Goal: Information Seeking & Learning: Learn about a topic

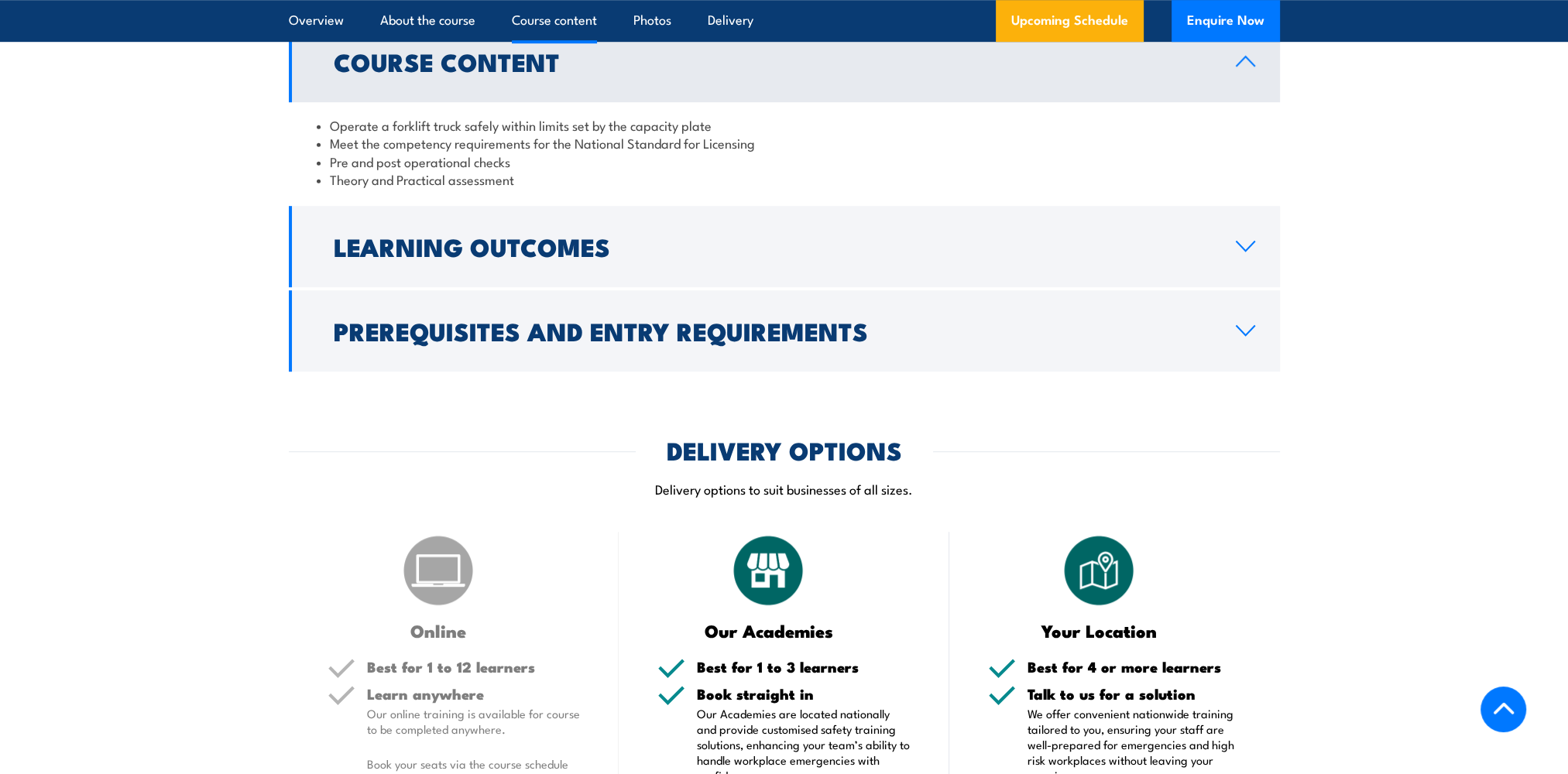
scroll to position [1006, 0]
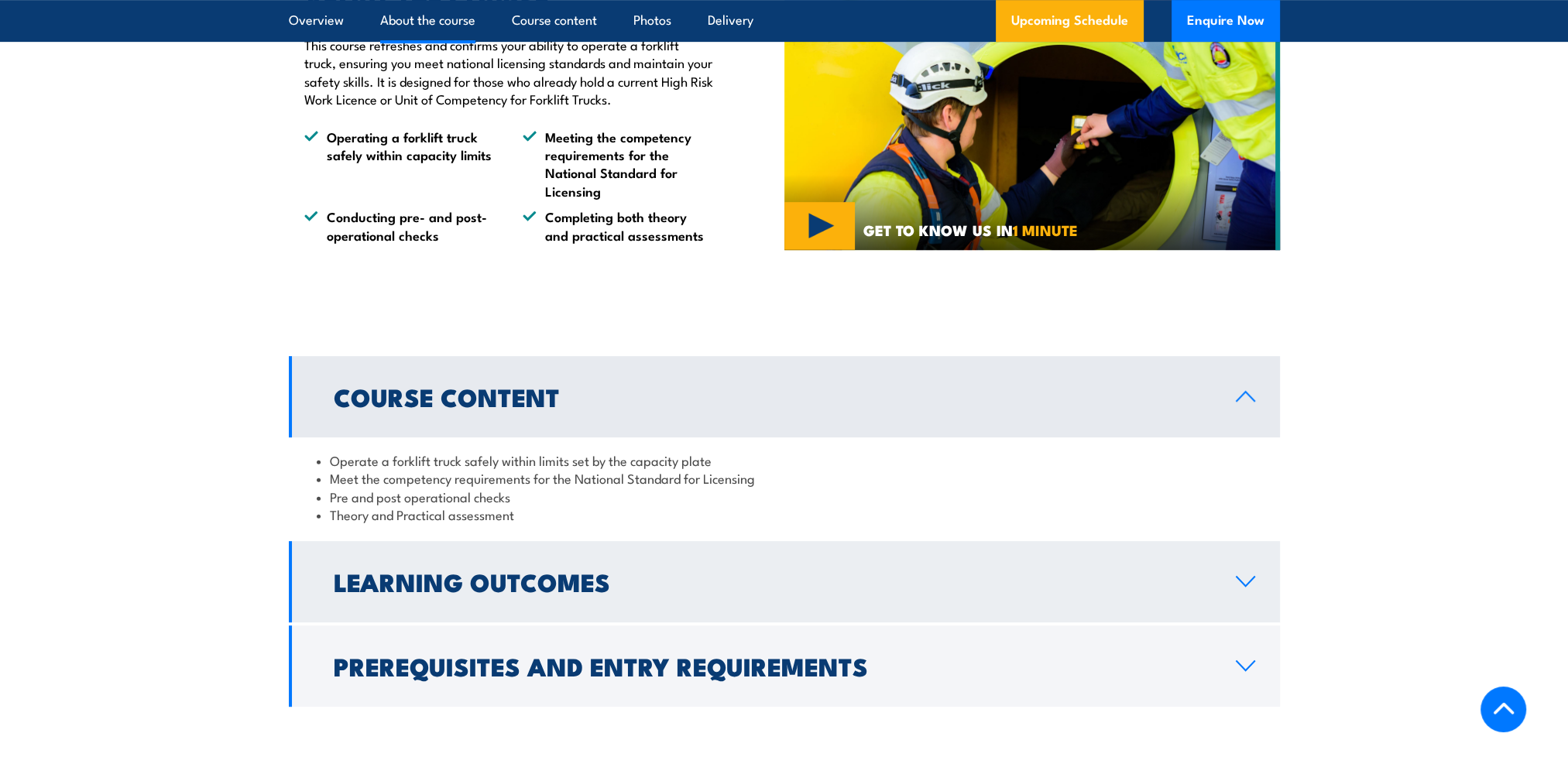
click at [445, 584] on h2 "Learning Outcomes" at bounding box center [772, 581] width 877 height 21
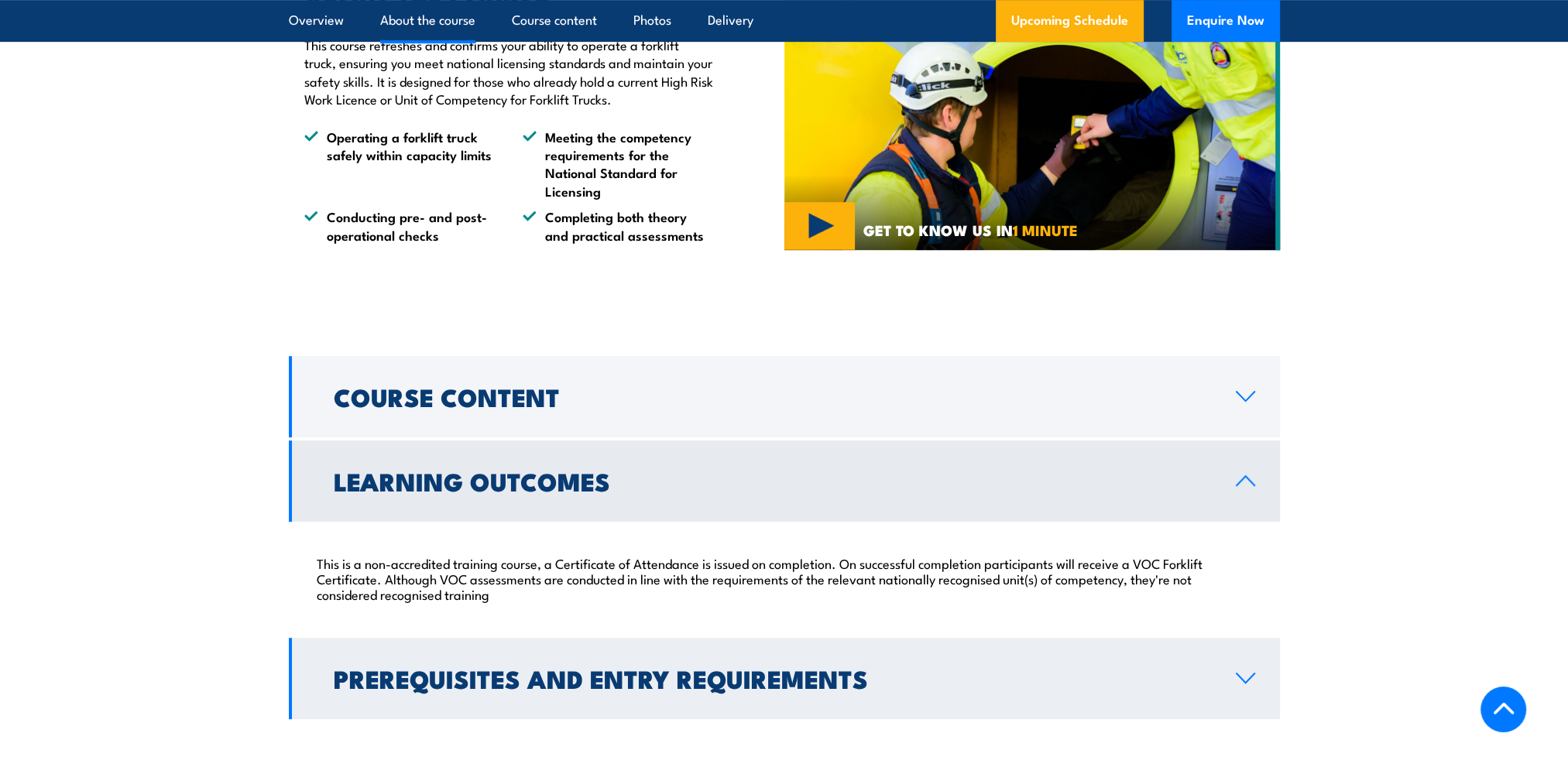
click at [430, 686] on h2 "Prerequisites and Entry Requirements" at bounding box center [772, 678] width 877 height 21
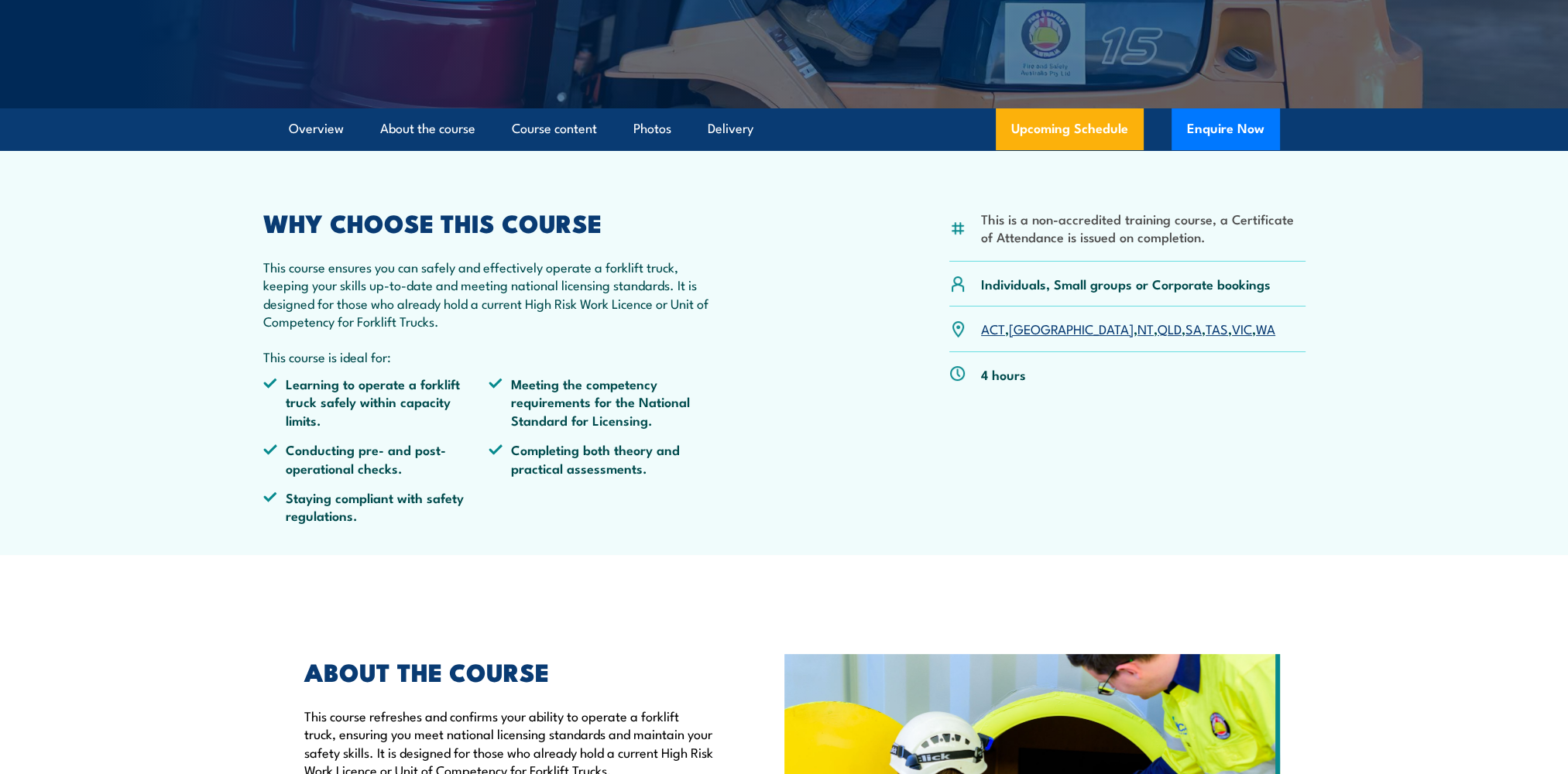
scroll to position [0, 0]
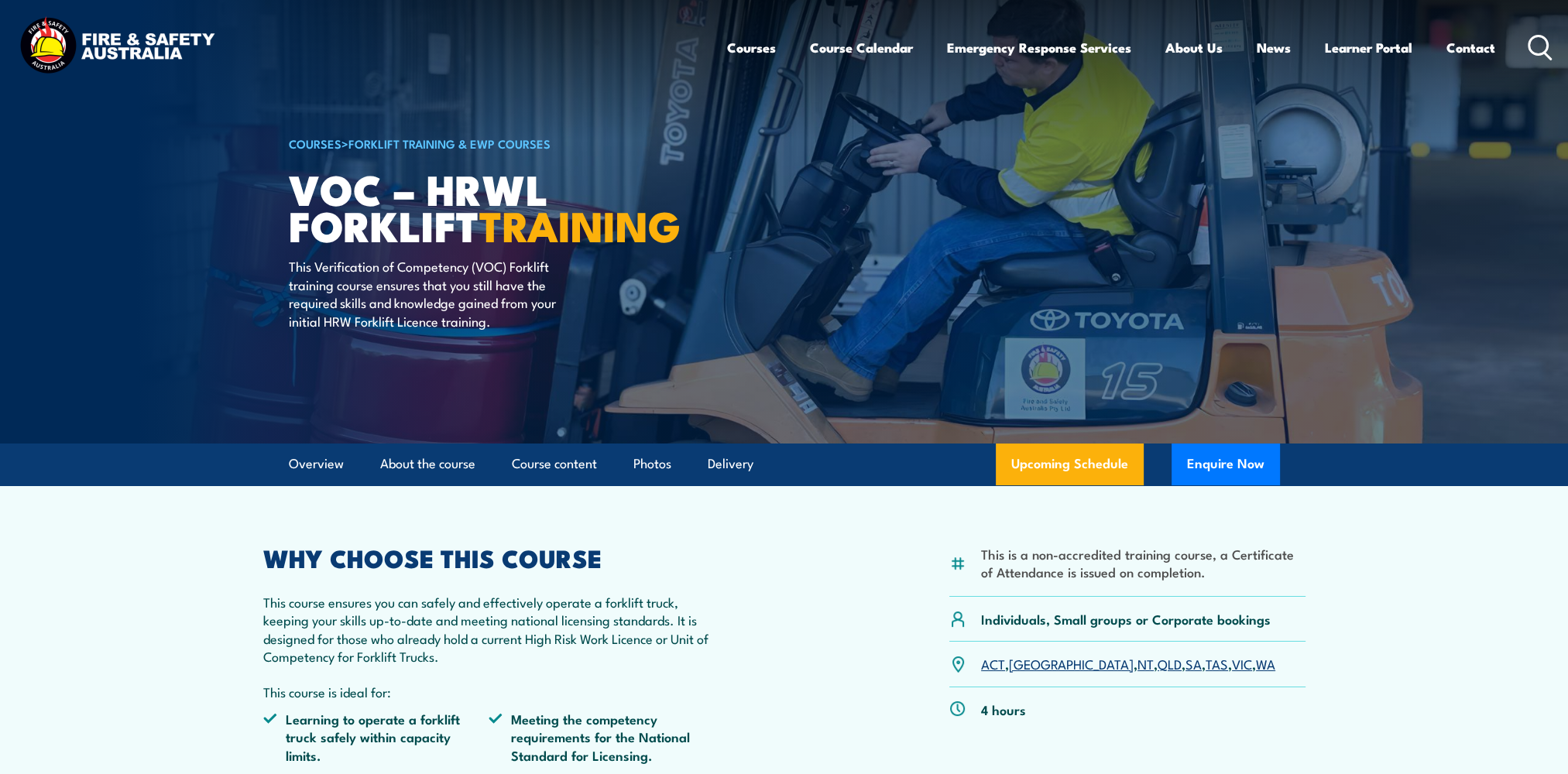
click at [1028, 664] on link "[GEOGRAPHIC_DATA]" at bounding box center [1071, 664] width 124 height 19
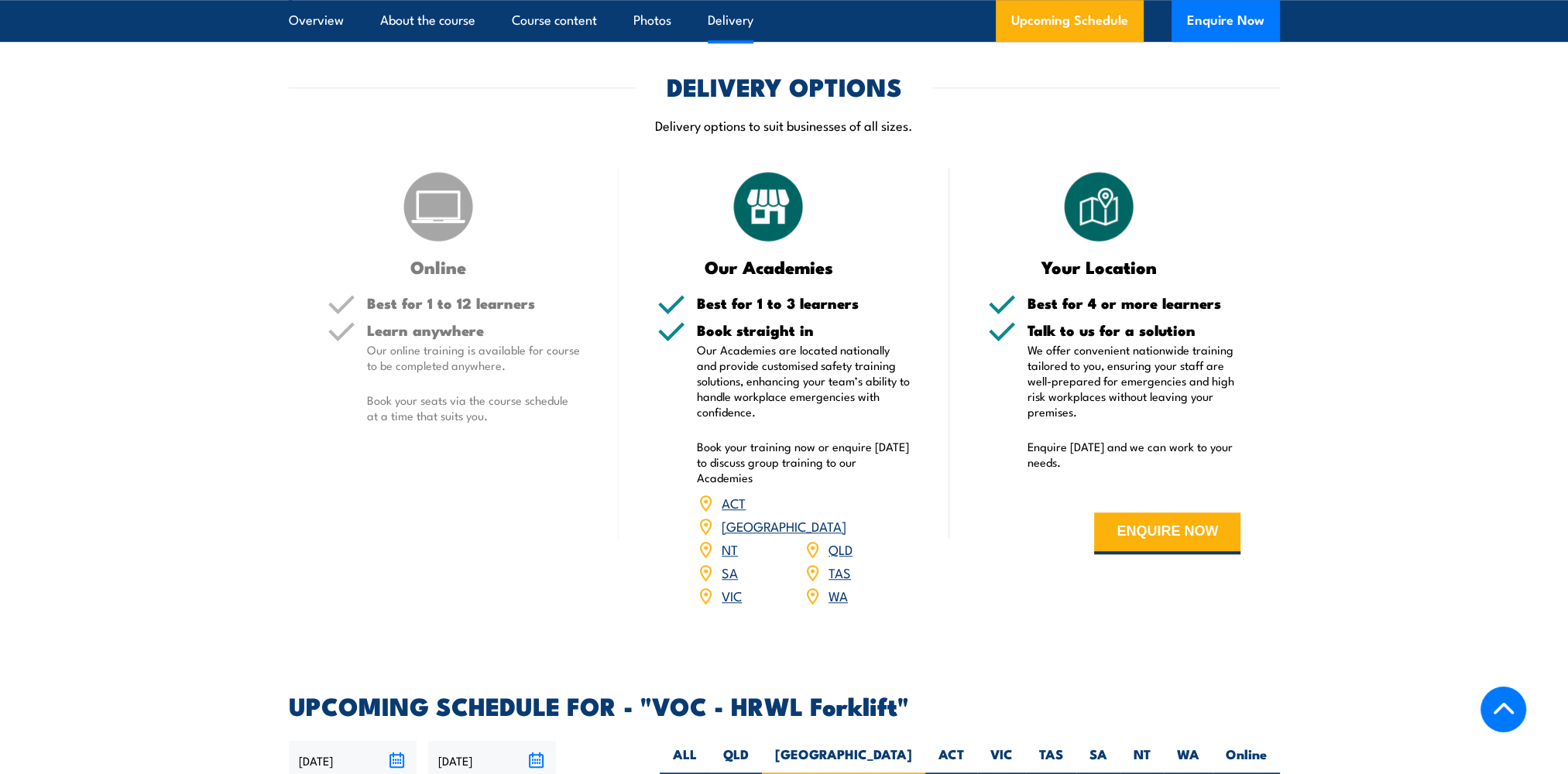
scroll to position [2041, 0]
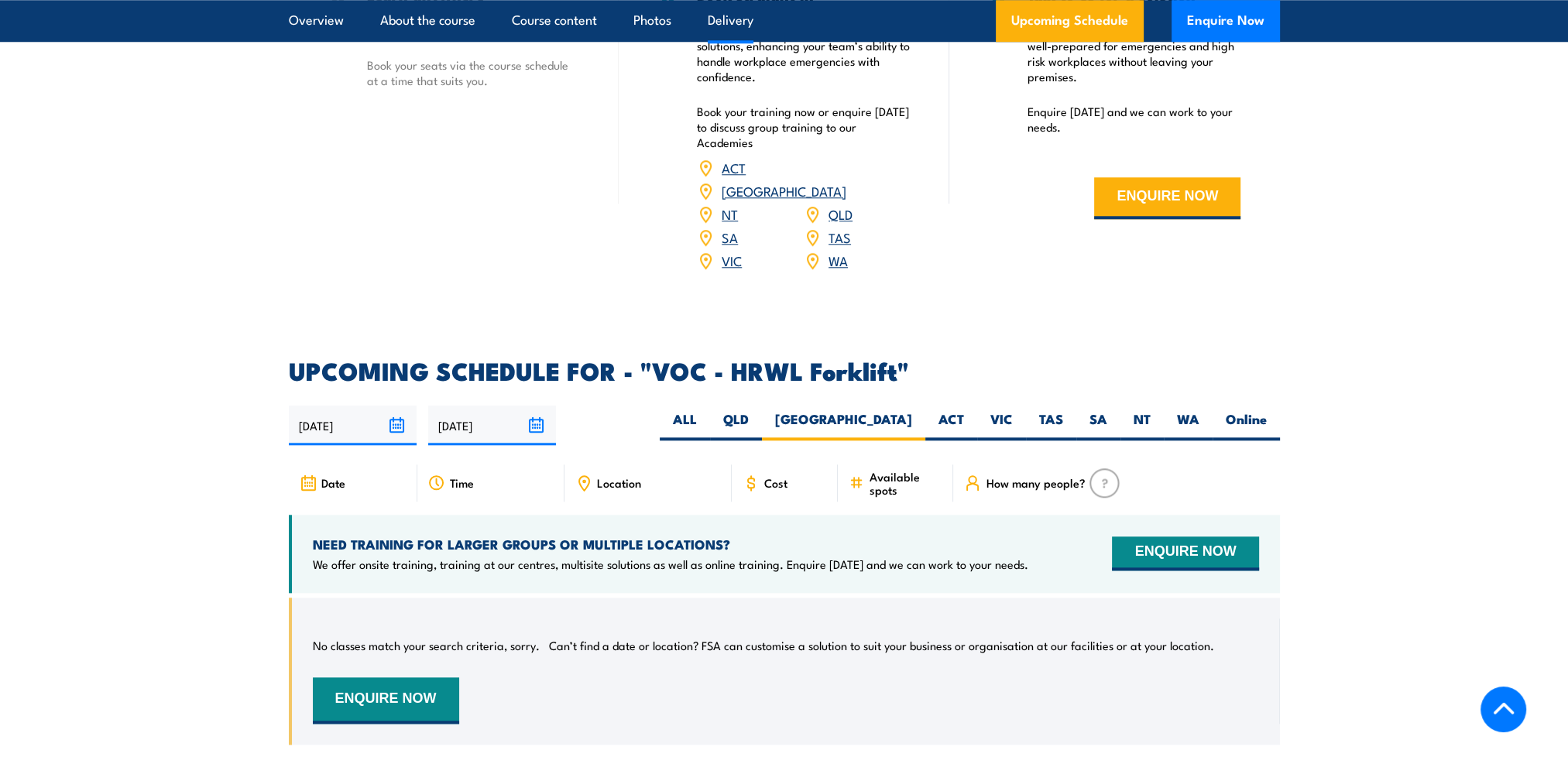
click at [833, 204] on link "QLD" at bounding box center [840, 213] width 24 height 19
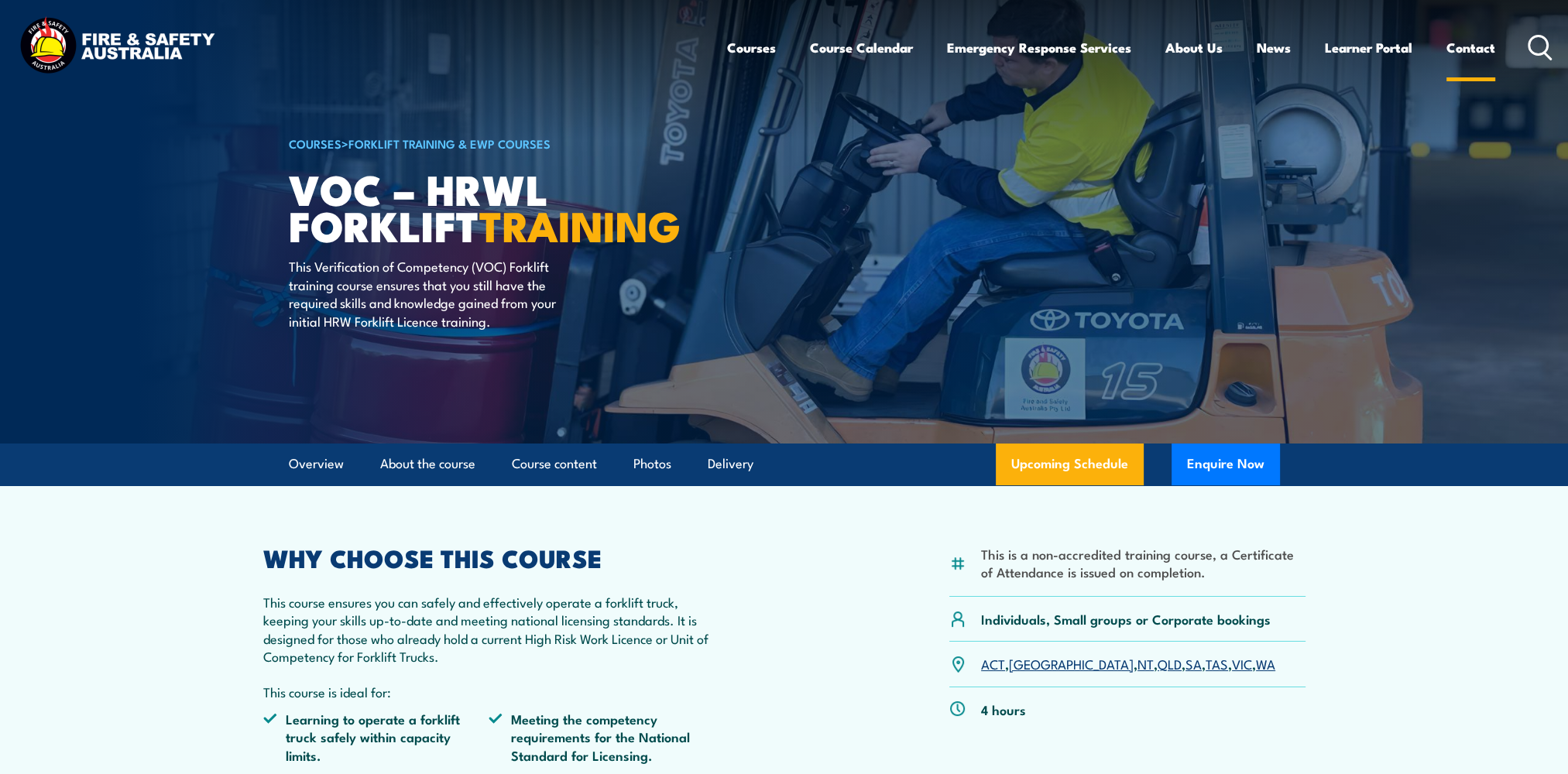
click at [1449, 48] on link "Contact" at bounding box center [1470, 48] width 49 height 41
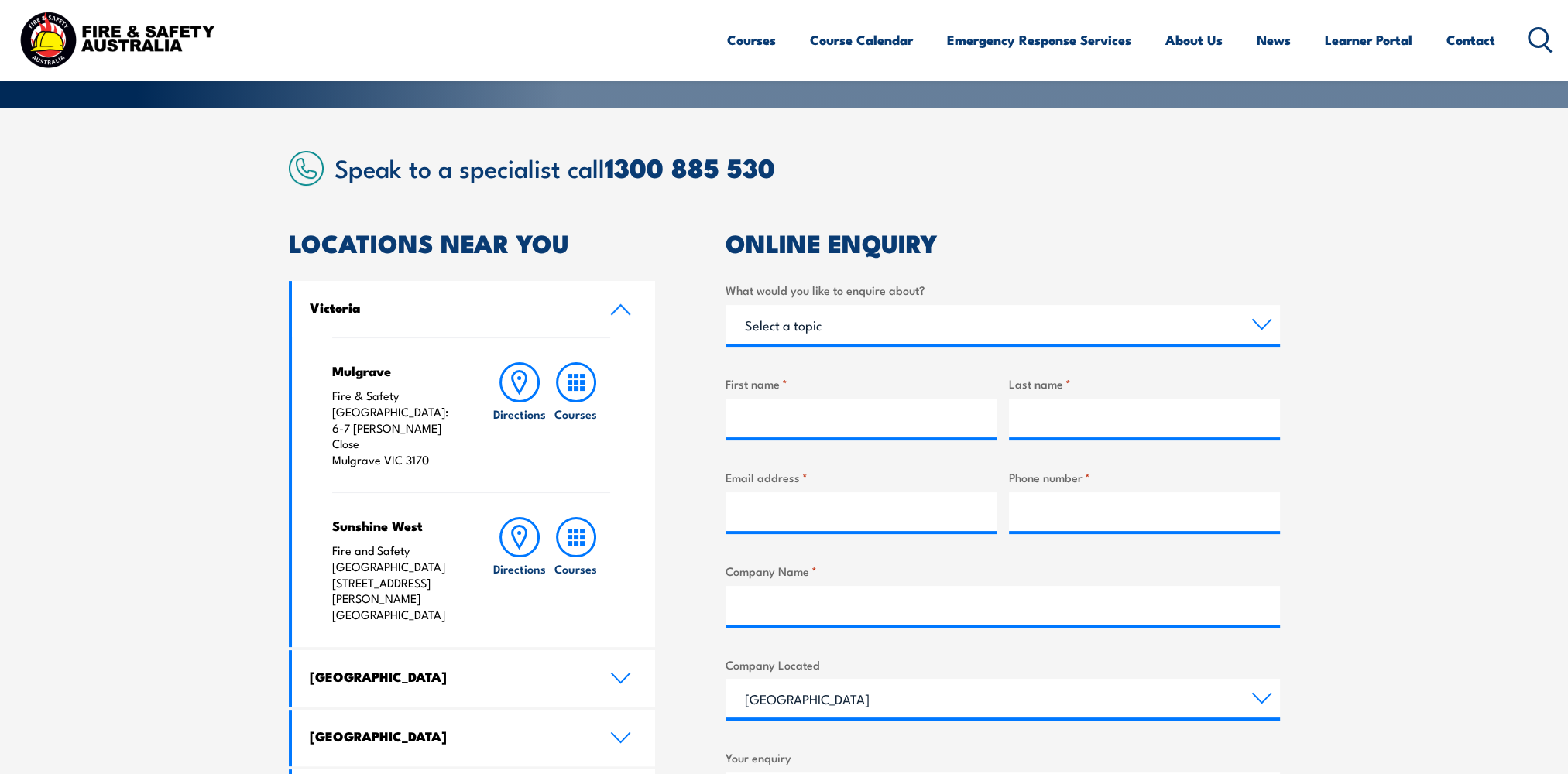
scroll to position [670, 0]
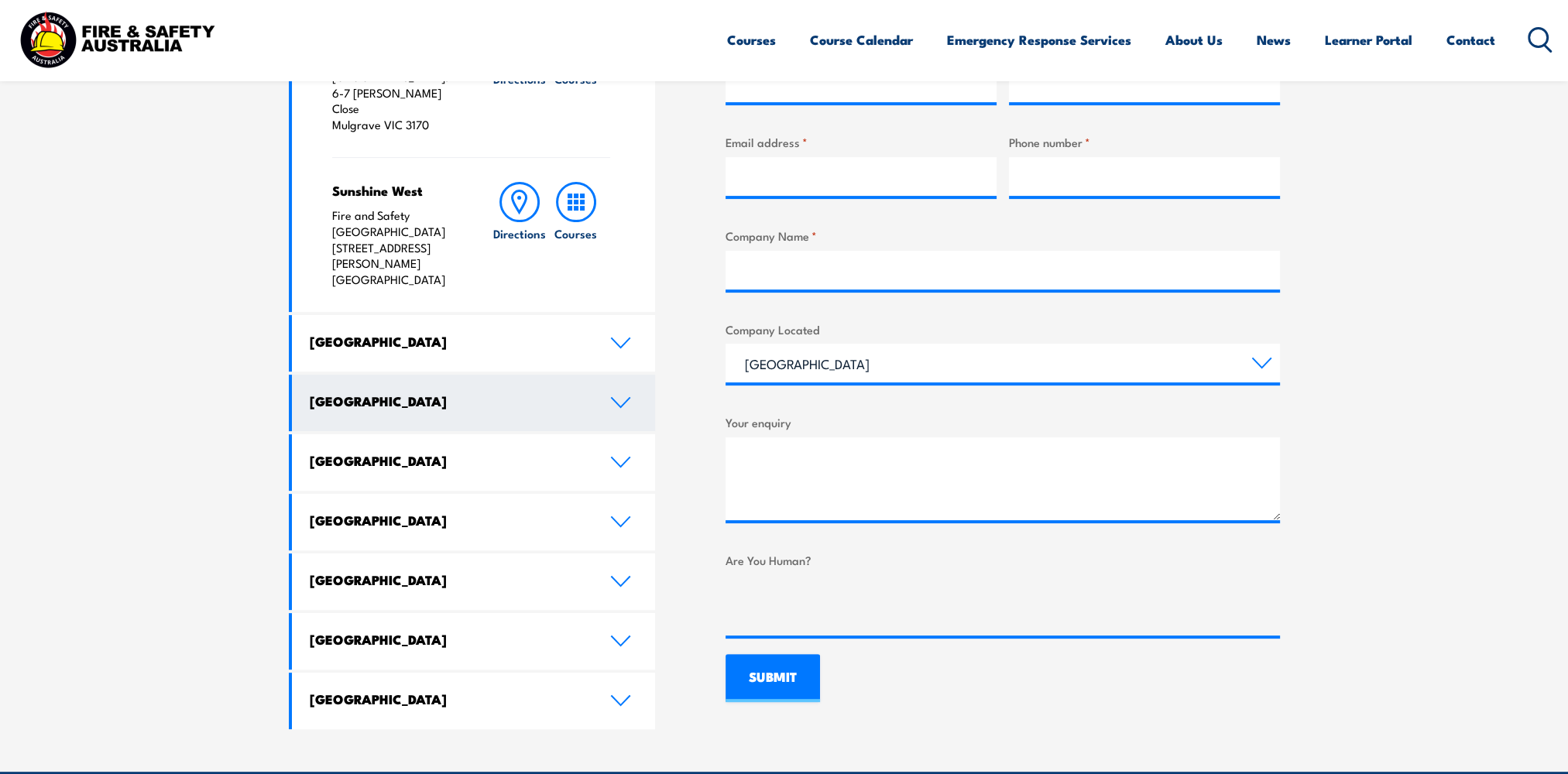
click at [390, 392] on h4 "[GEOGRAPHIC_DATA]" at bounding box center [448, 401] width 277 height 17
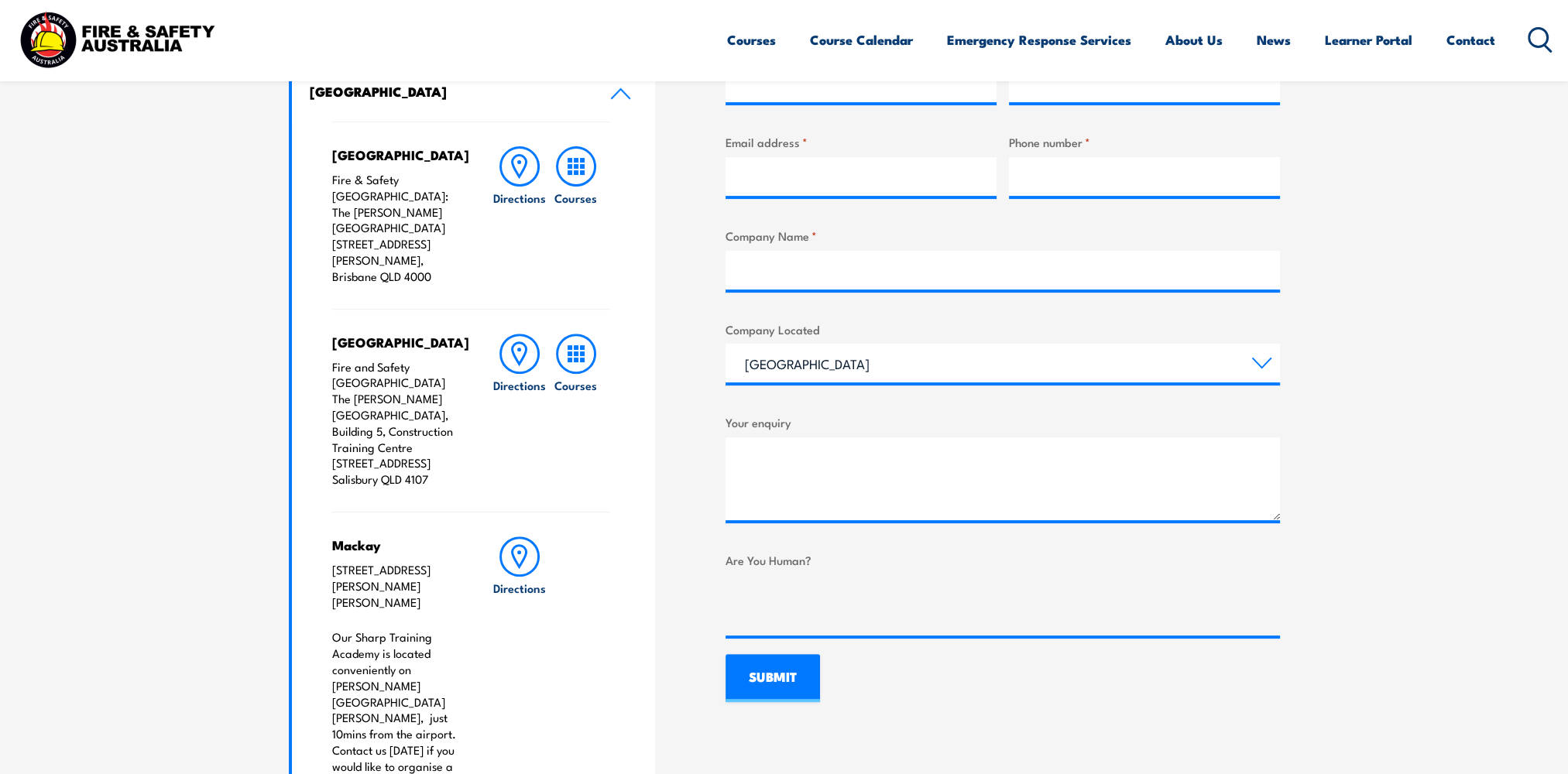
click at [627, 91] on icon at bounding box center [620, 93] width 21 height 12
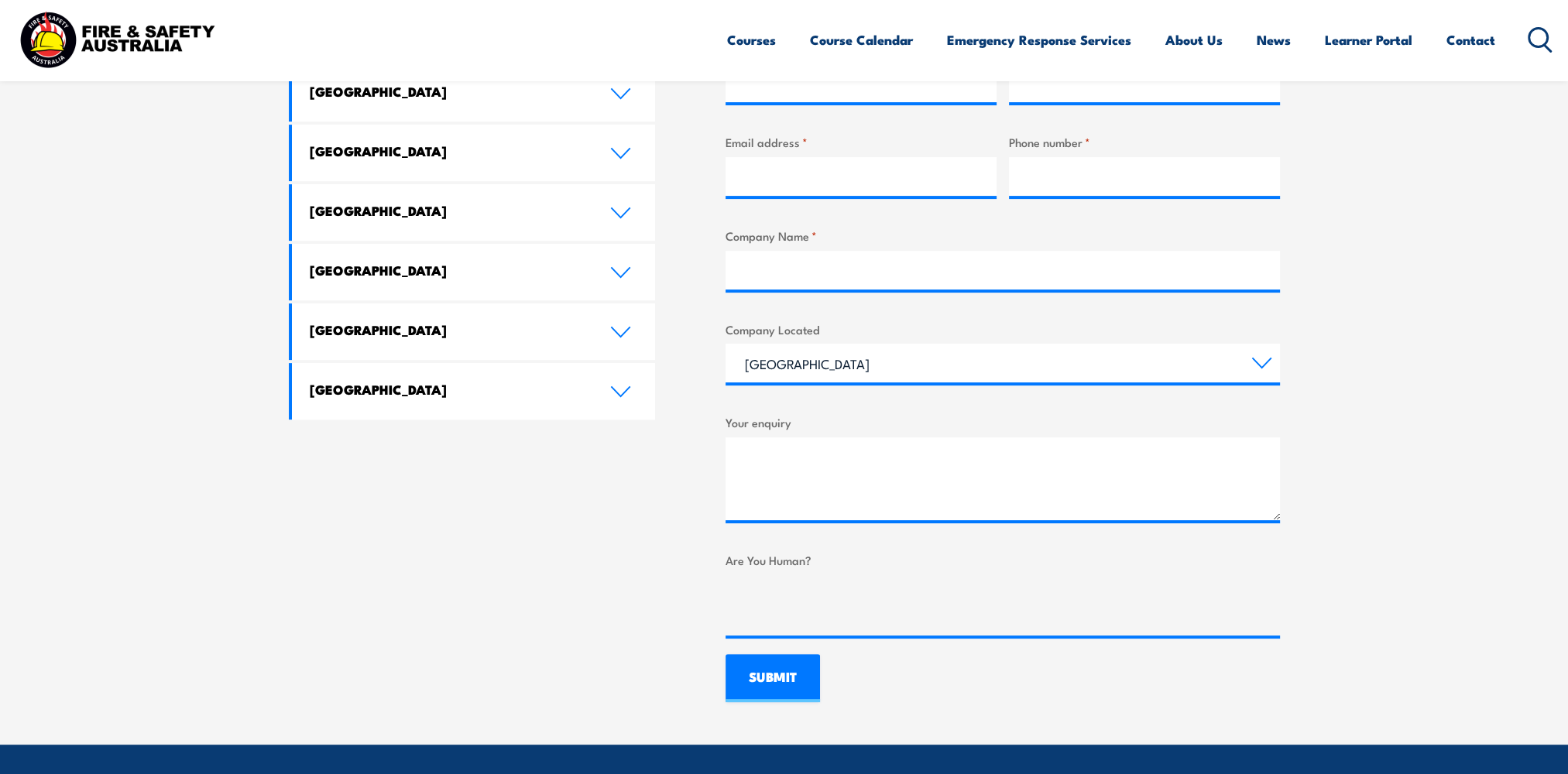
scroll to position [335, 0]
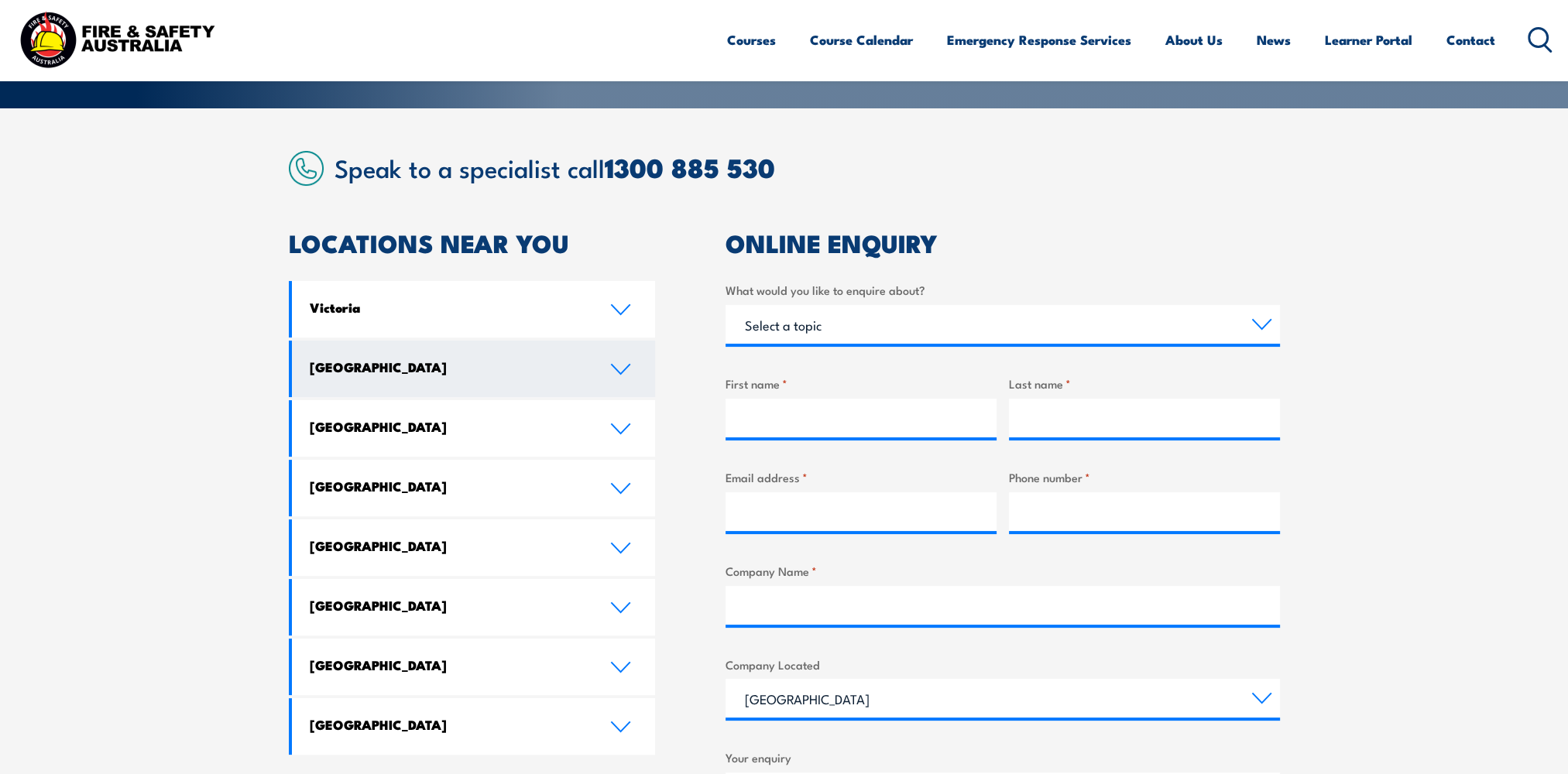
click at [365, 359] on h4 "[GEOGRAPHIC_DATA]" at bounding box center [448, 367] width 277 height 17
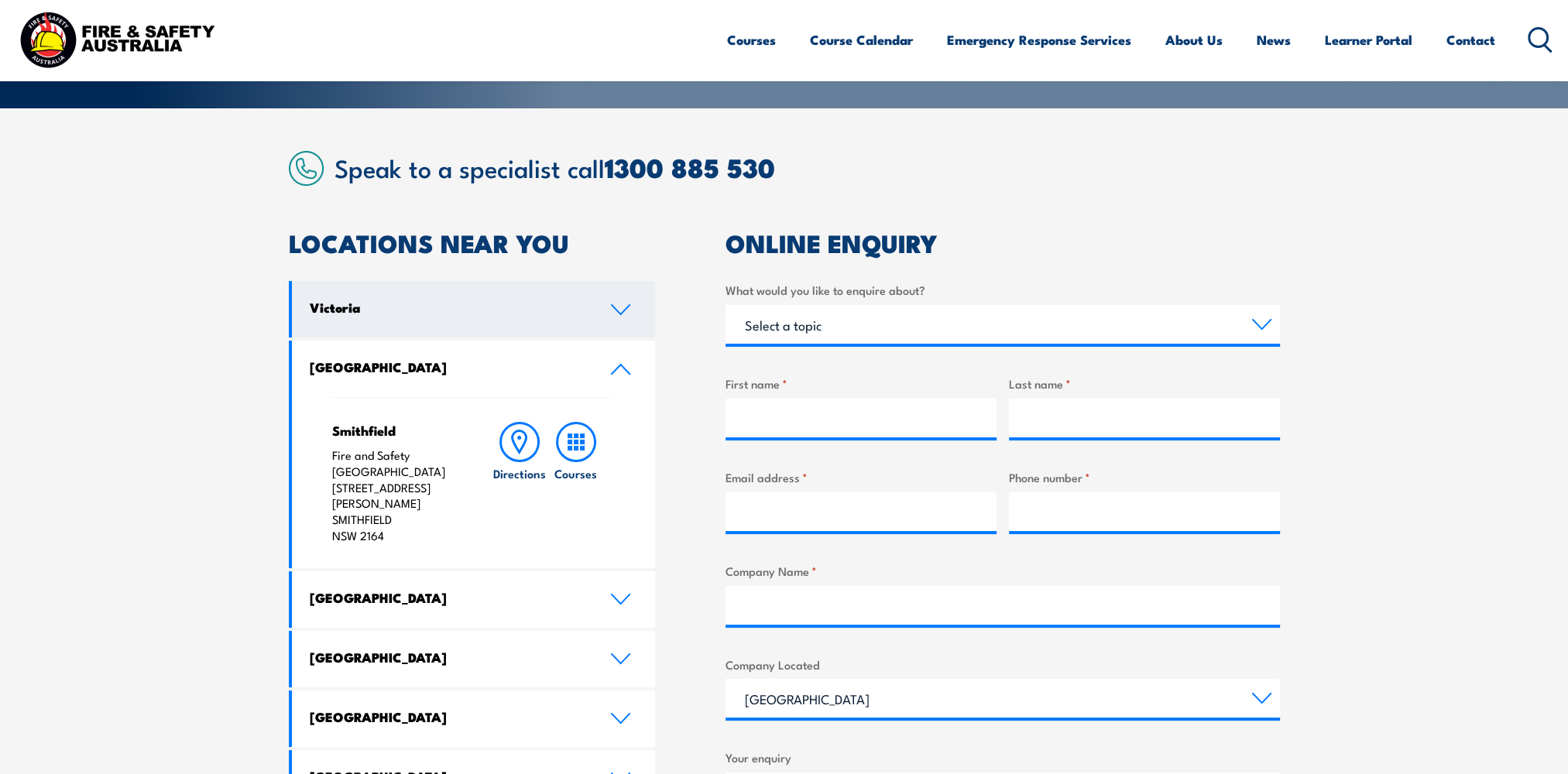
click at [358, 305] on h4 "Victoria" at bounding box center [448, 307] width 277 height 17
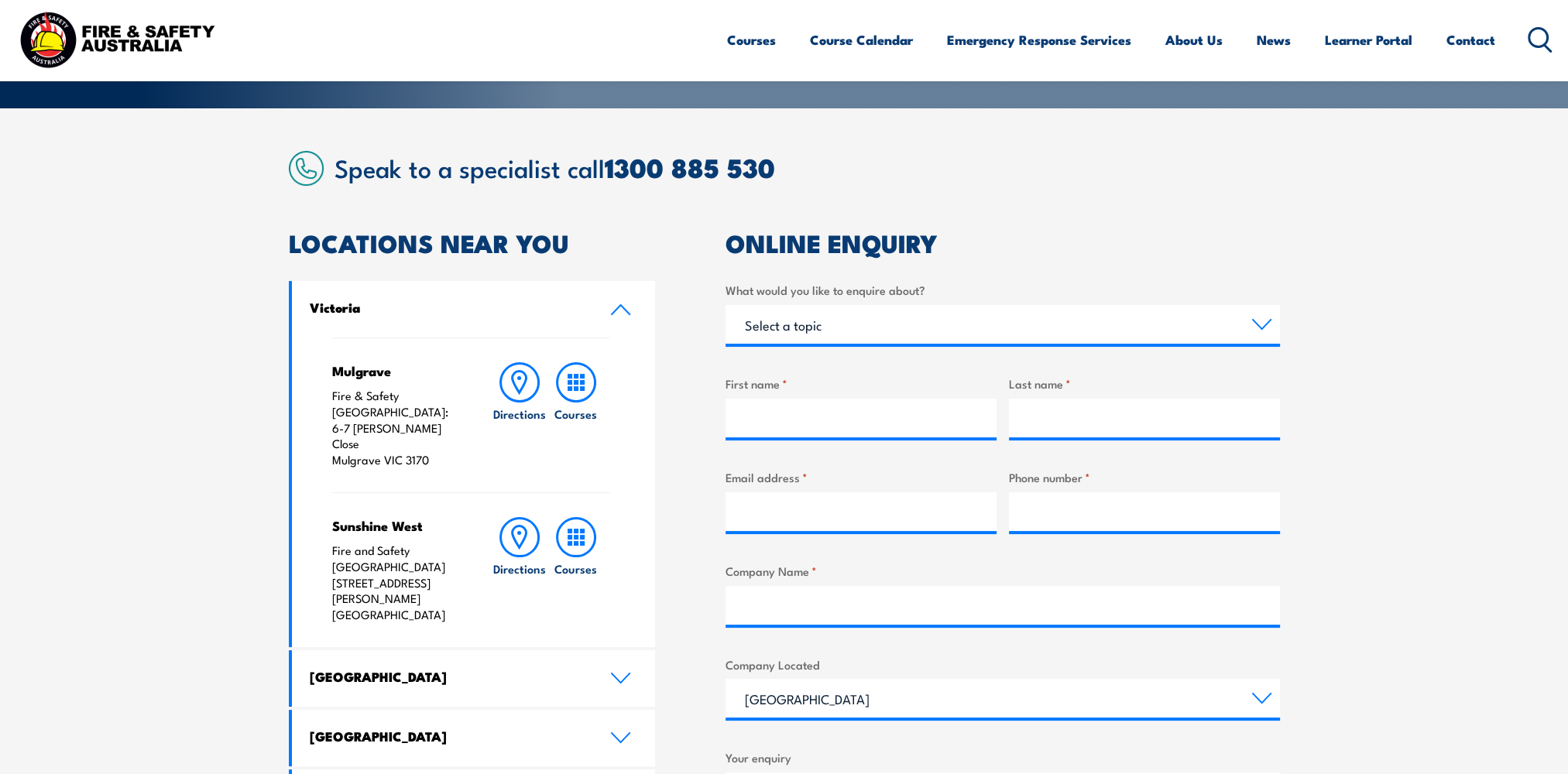
click at [358, 303] on h4 "Victoria" at bounding box center [448, 307] width 277 height 17
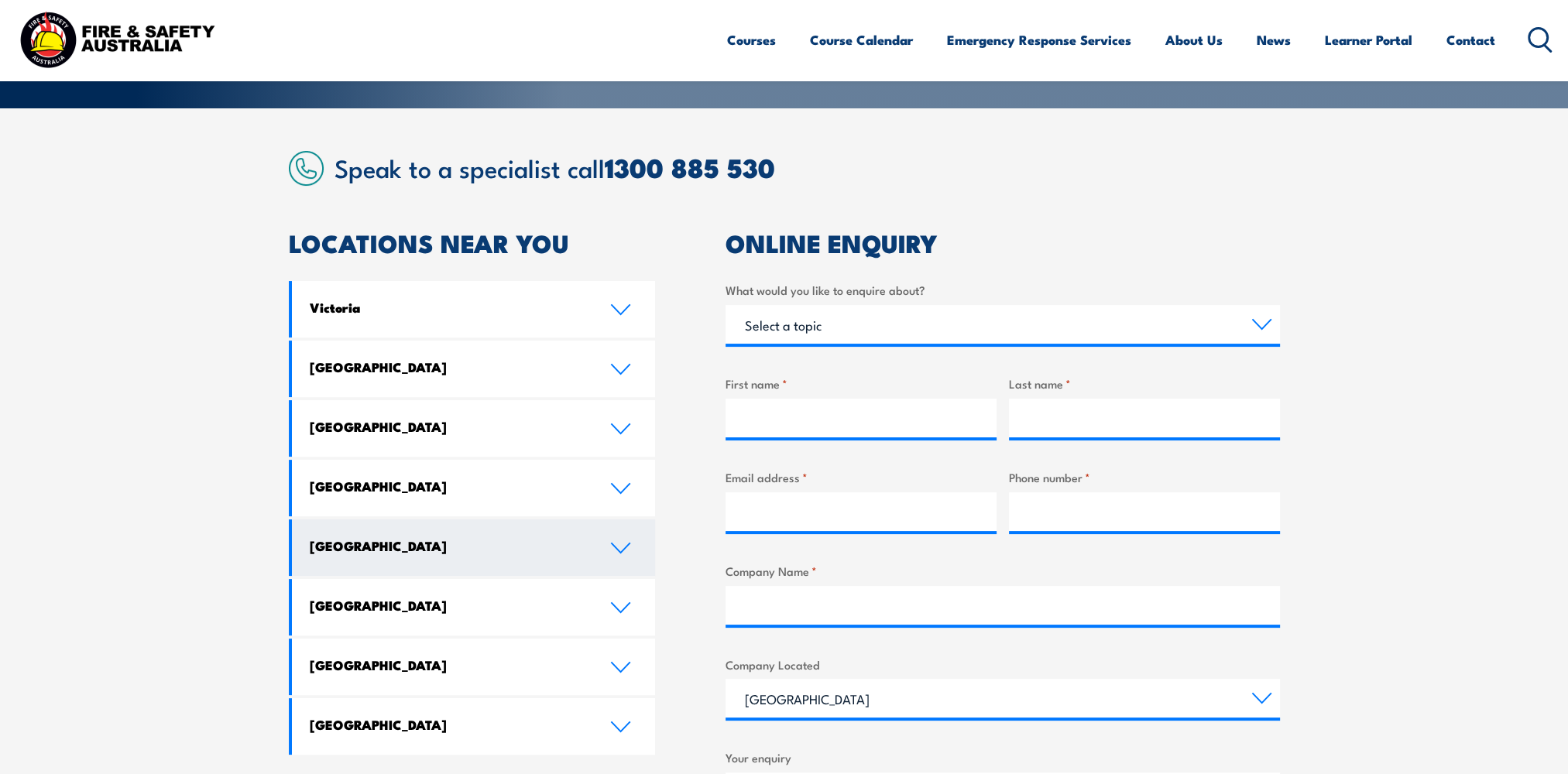
click at [363, 545] on h4 "[GEOGRAPHIC_DATA]" at bounding box center [448, 546] width 277 height 17
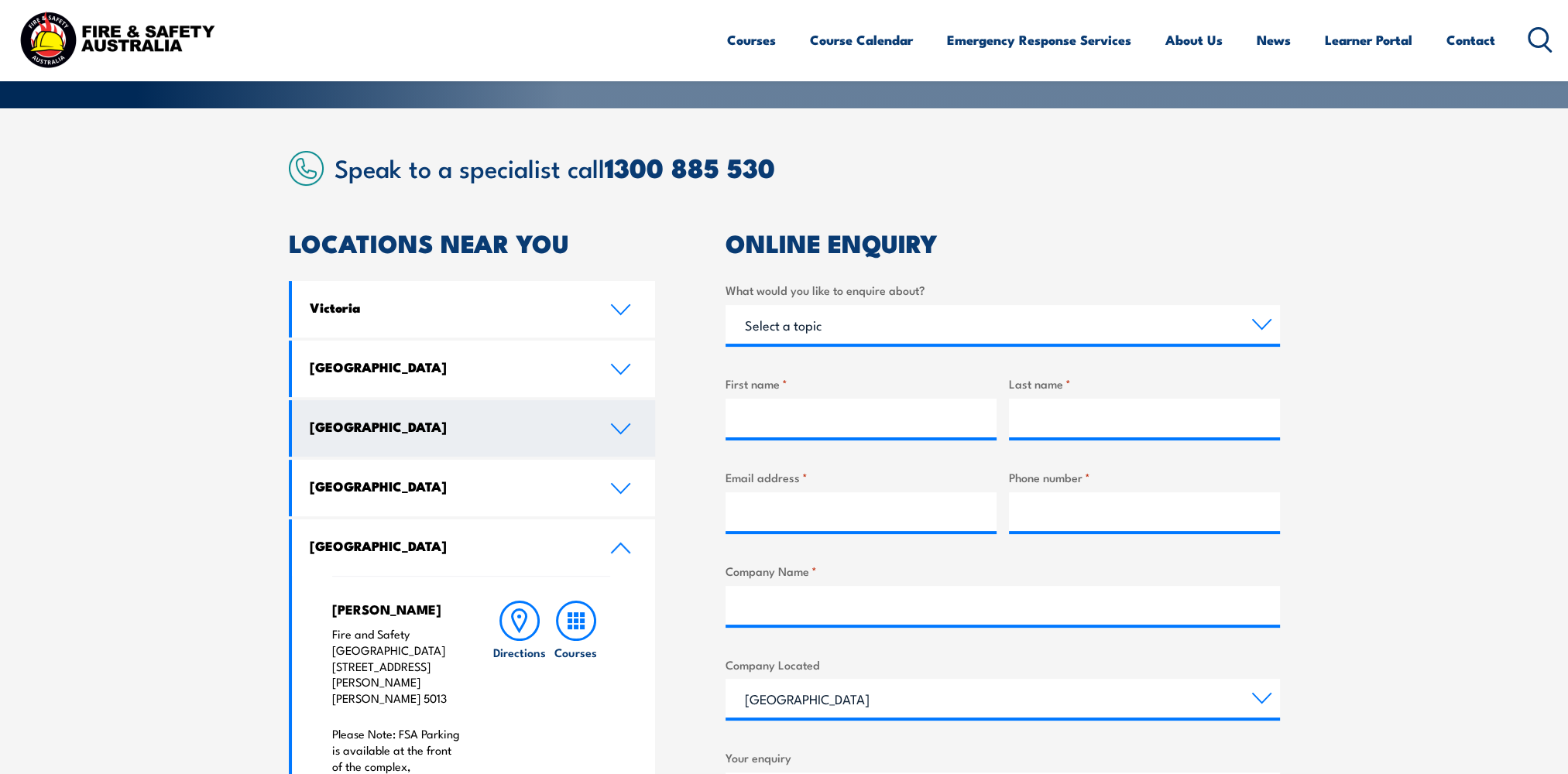
click at [365, 429] on h4 "[GEOGRAPHIC_DATA]" at bounding box center [448, 426] width 277 height 17
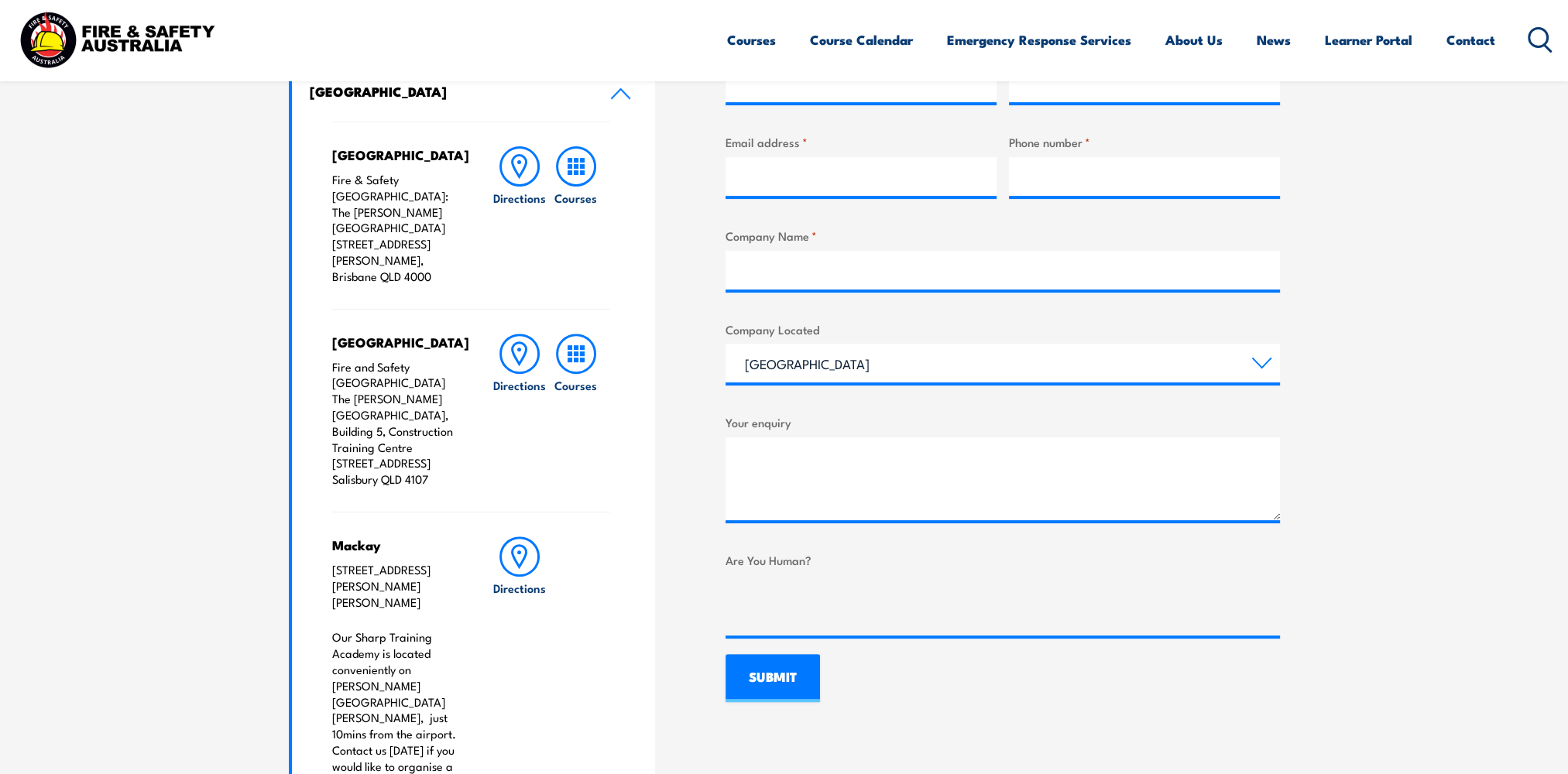
scroll to position [1006, 0]
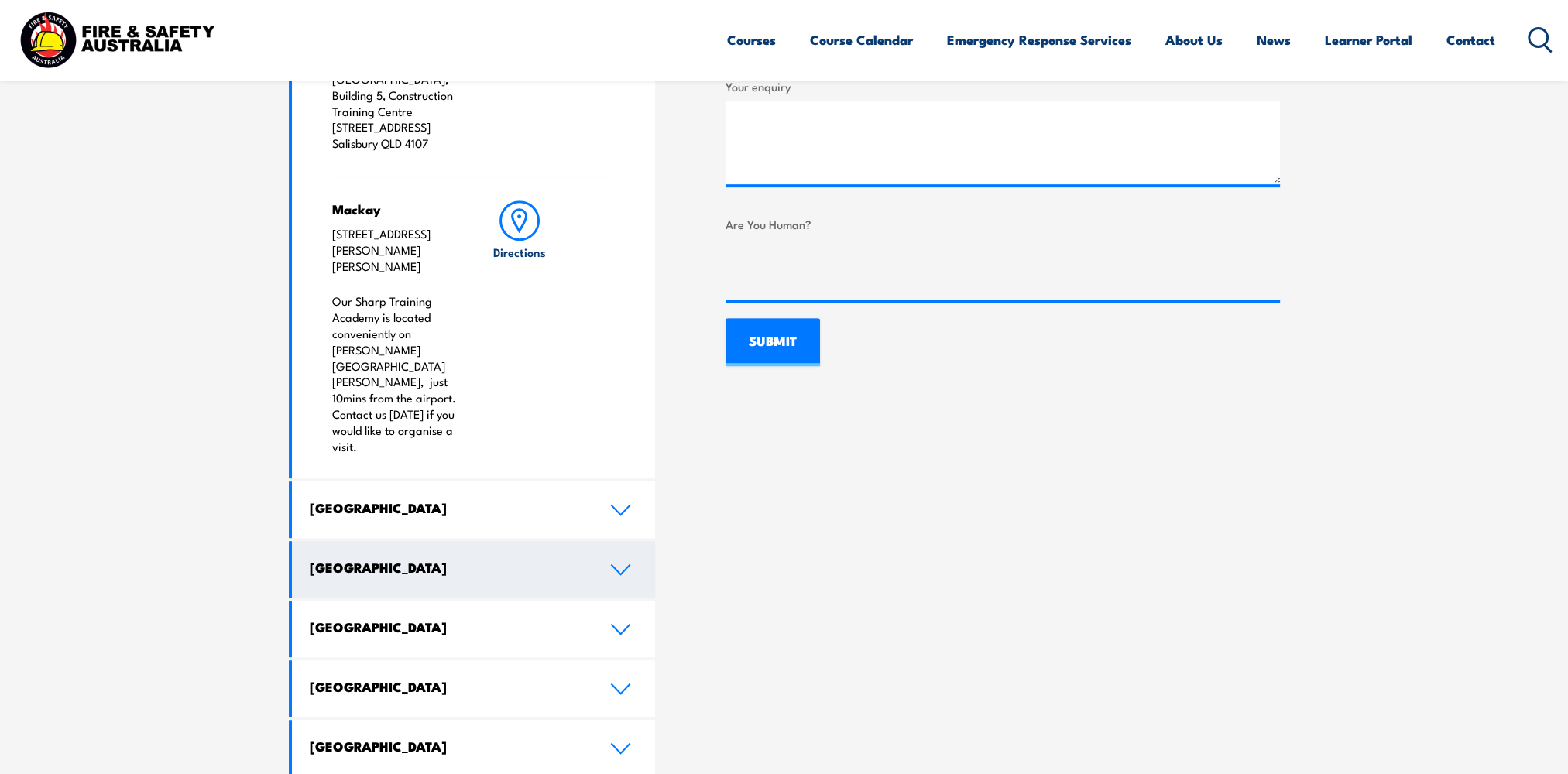
click at [356, 559] on h4 "[GEOGRAPHIC_DATA]" at bounding box center [448, 567] width 277 height 17
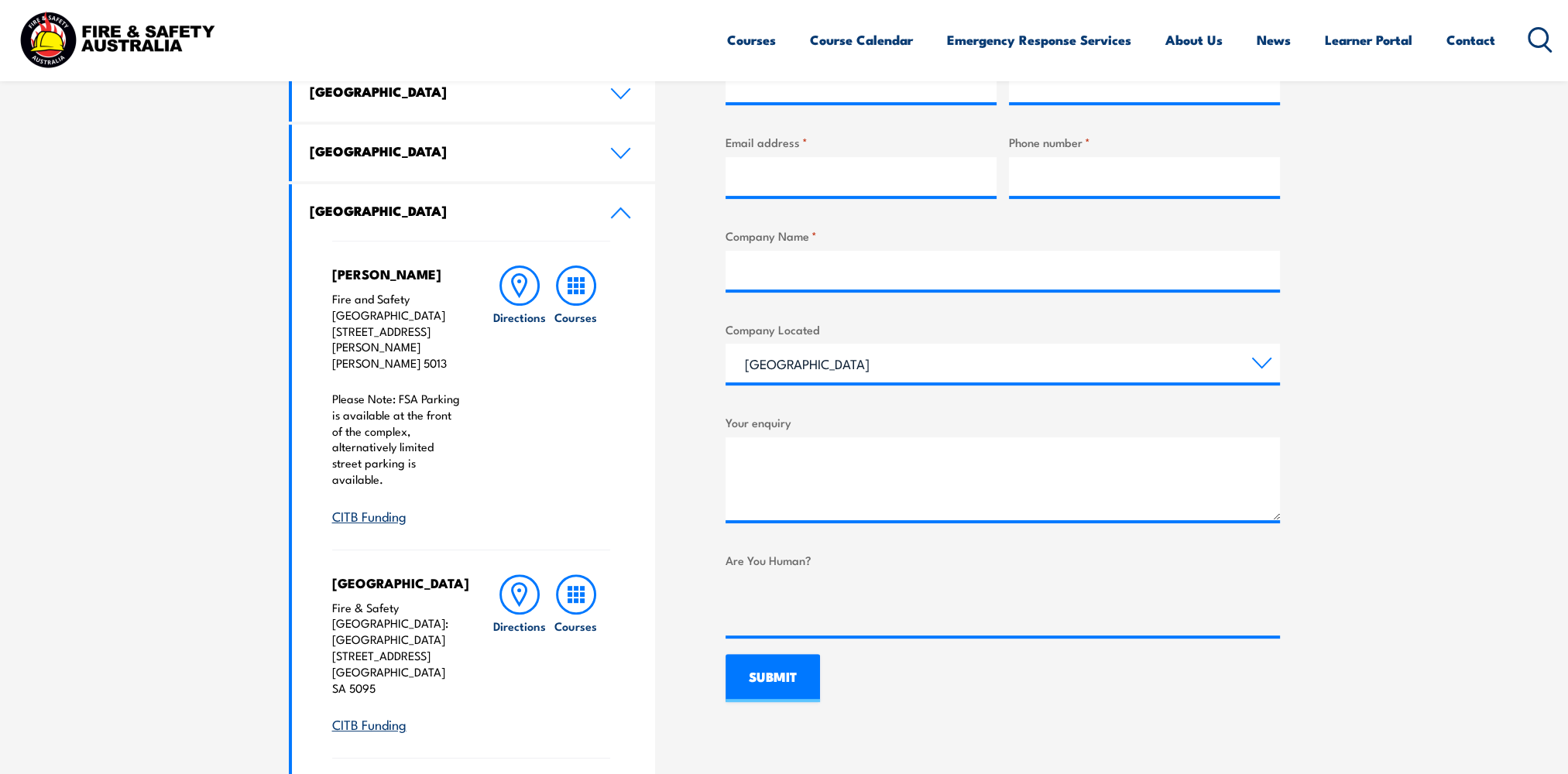
scroll to position [335, 0]
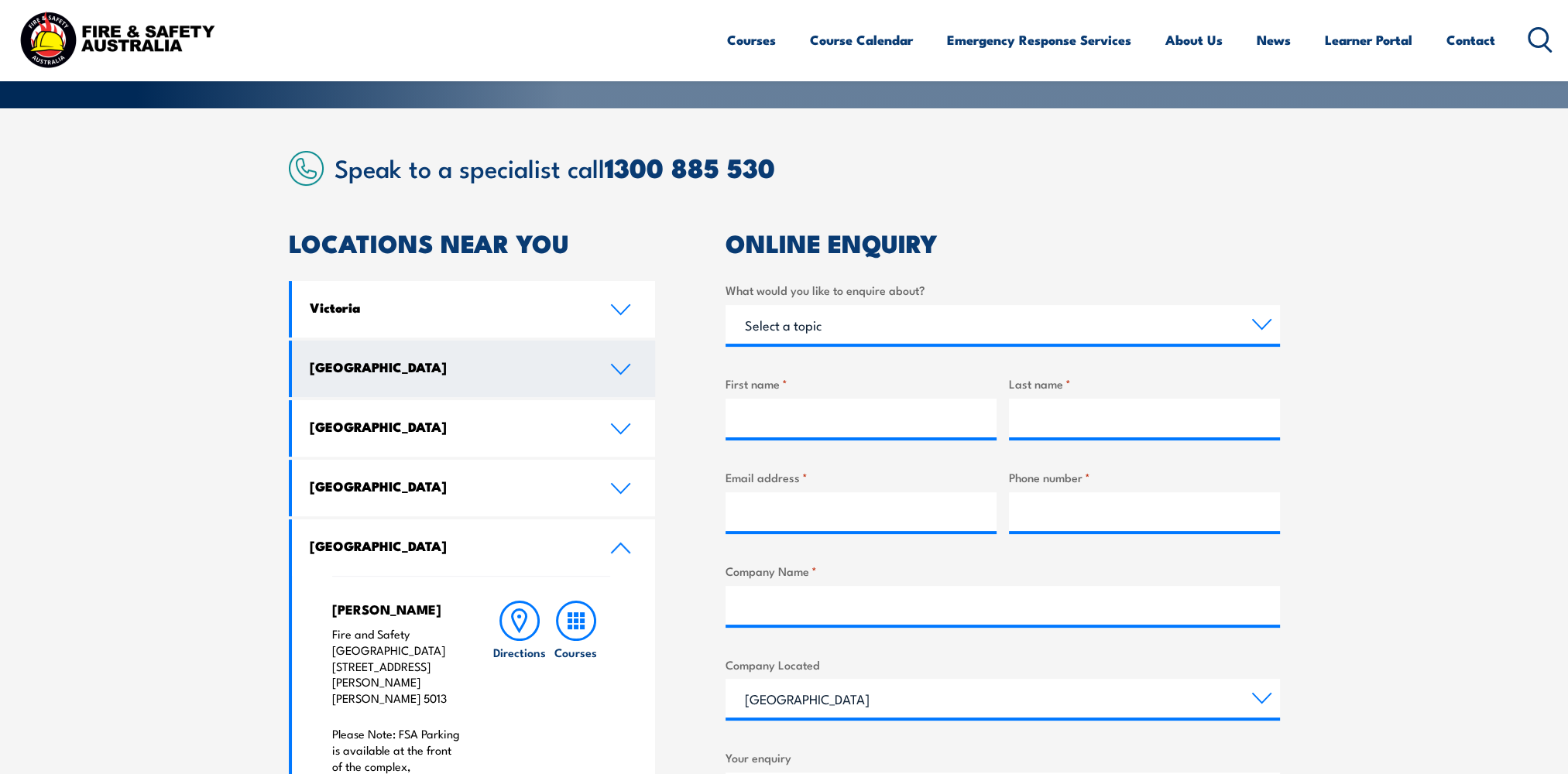
click at [328, 371] on h4 "[GEOGRAPHIC_DATA]" at bounding box center [448, 367] width 277 height 17
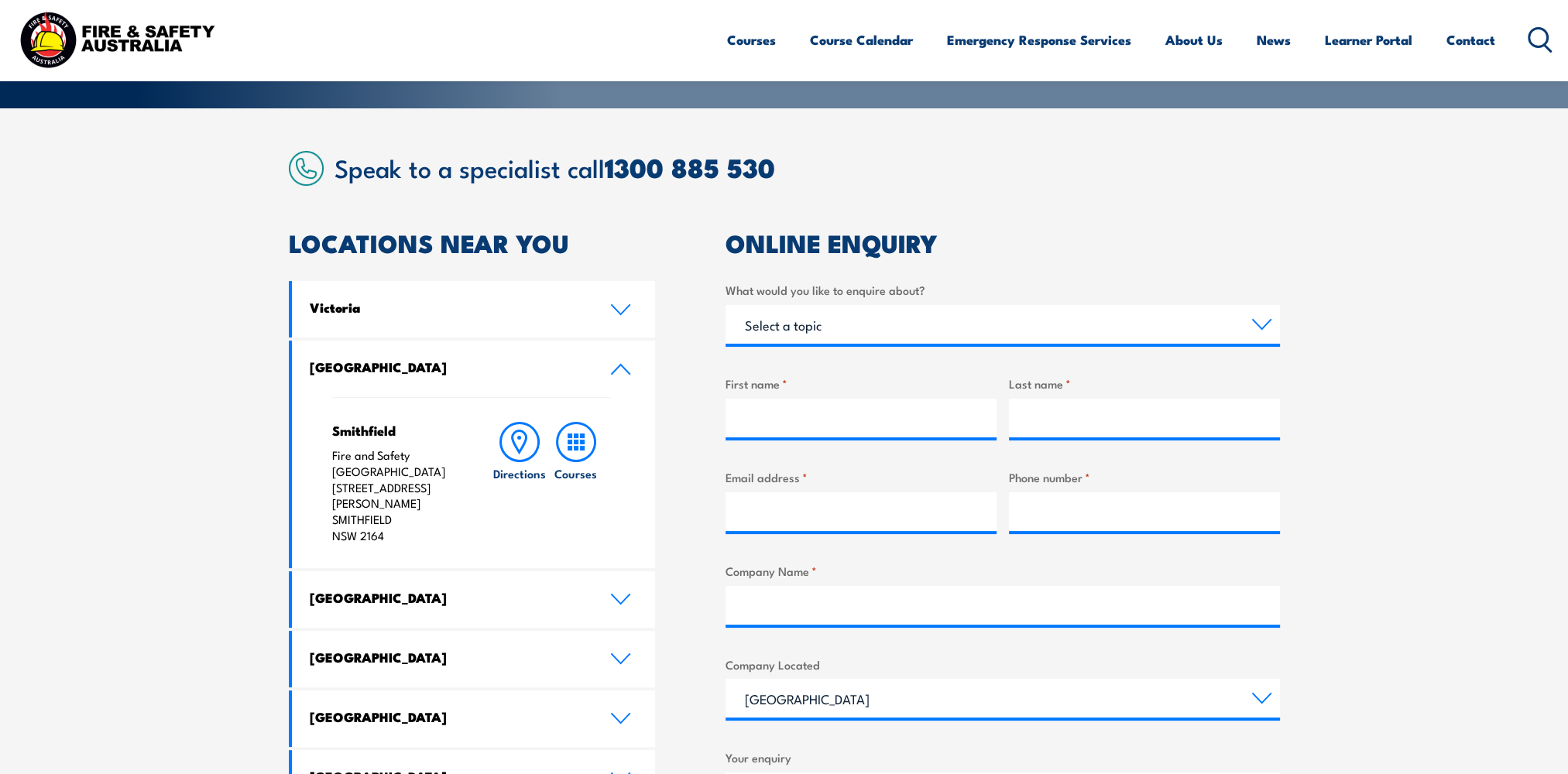
drag, startPoint x: 174, startPoint y: 467, endPoint x: 167, endPoint y: 457, distance: 12.2
click at [173, 467] on section "Speak to a specialist call 1300 885 530 LOCATIONS NEAR YOU Victoria Mulgrave Fi…" at bounding box center [784, 593] width 1568 height 972
click at [232, 40] on div "Courses Course Calendar Emergency Response Services Services Overview Emergency…" at bounding box center [784, 40] width 1537 height 67
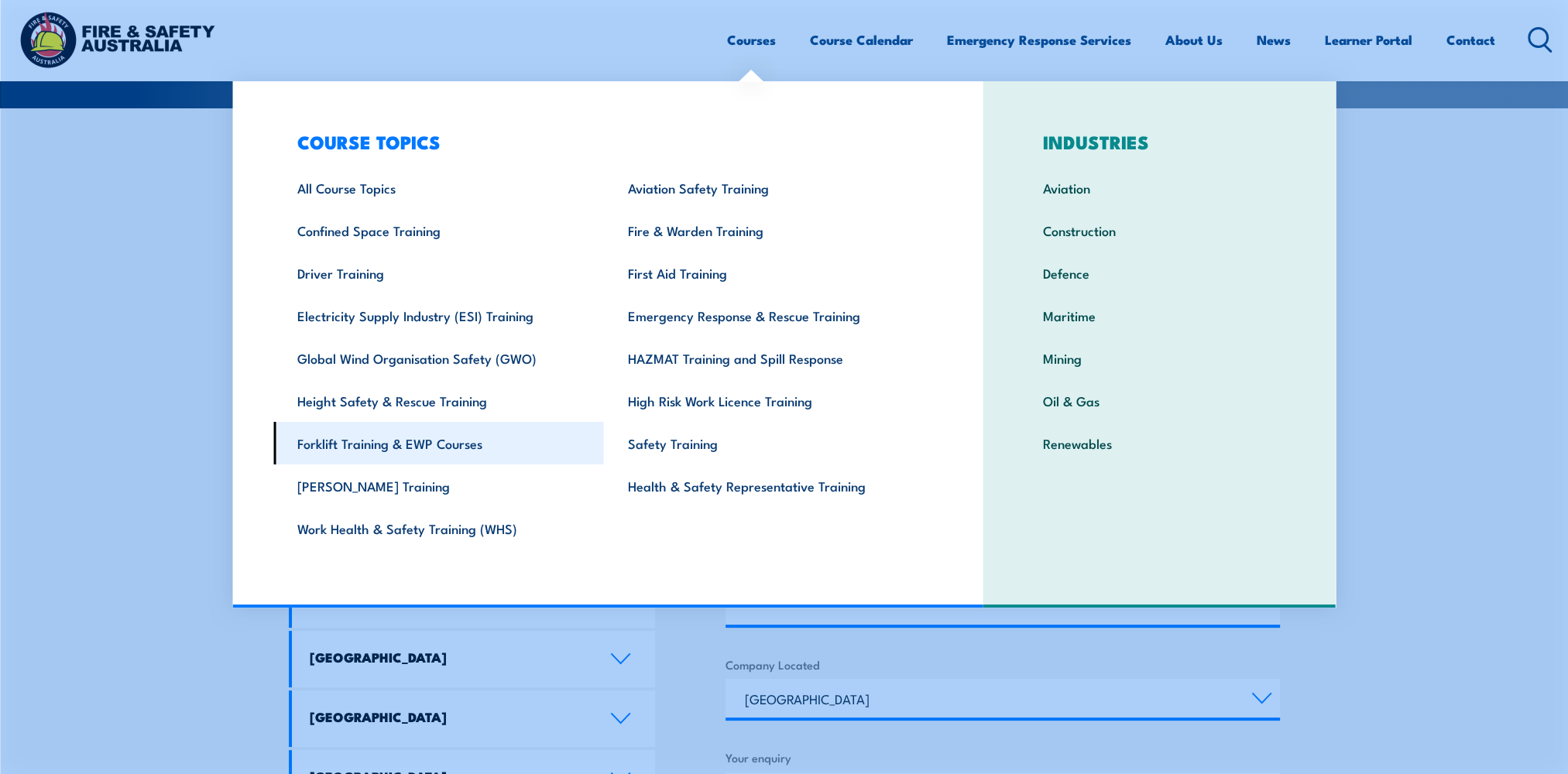
click at [431, 441] on link "Forklift Training & EWP Courses" at bounding box center [439, 443] width 331 height 43
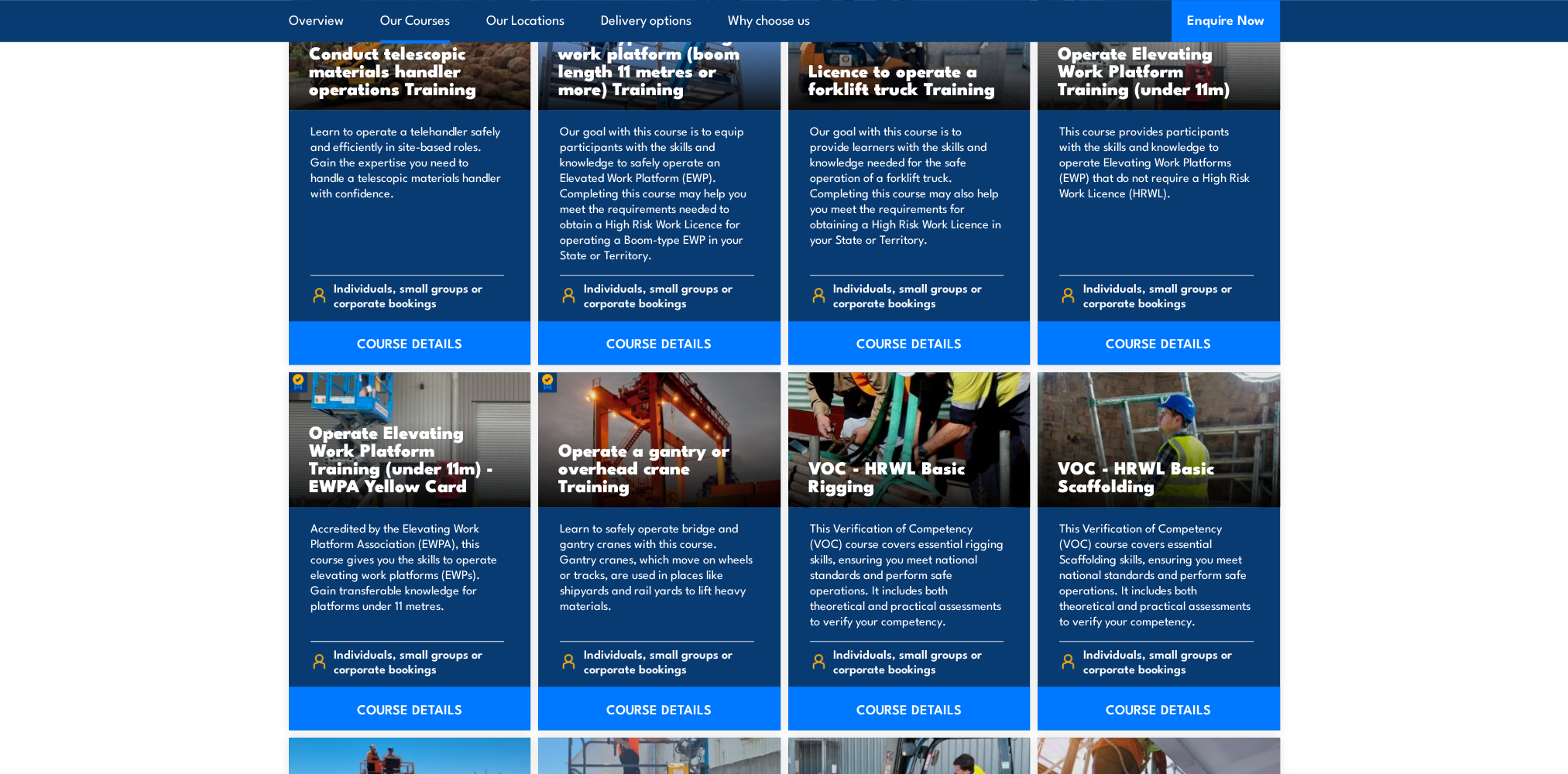
scroll to position [1677, 0]
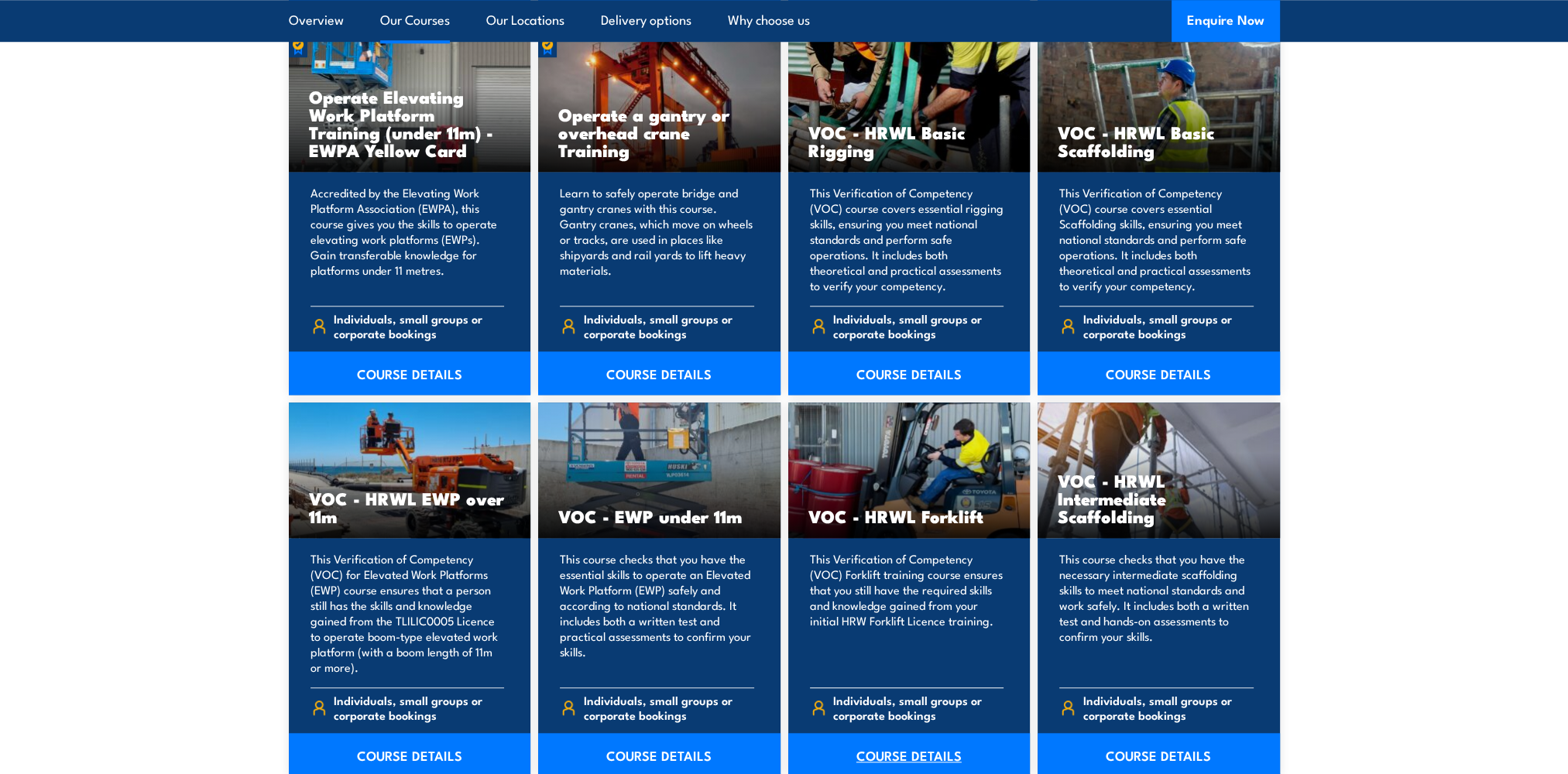
click at [869, 754] on link "COURSE DETAILS" at bounding box center [909, 754] width 242 height 44
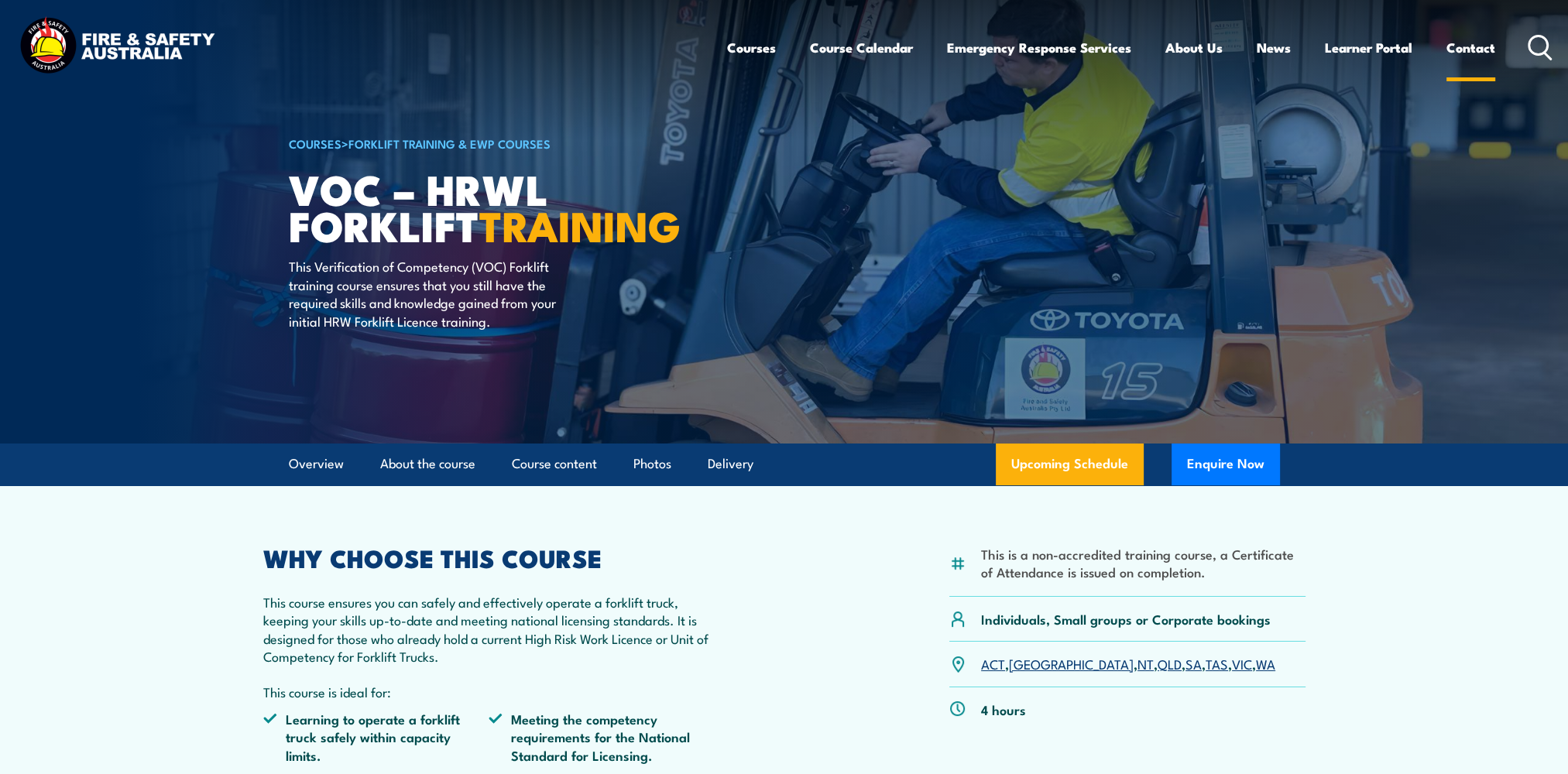
click at [1462, 46] on link "Contact" at bounding box center [1470, 48] width 49 height 41
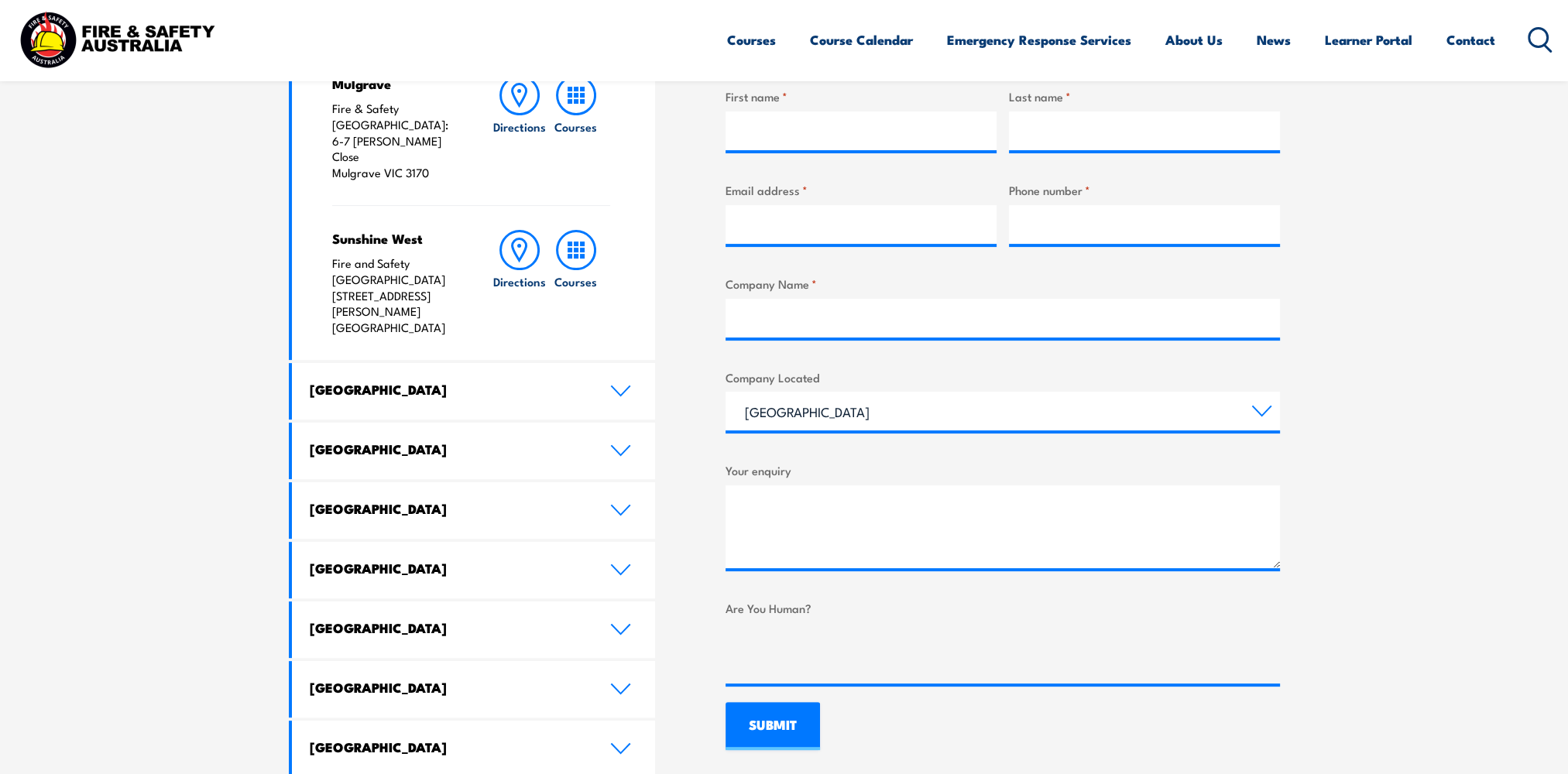
scroll to position [670, 0]
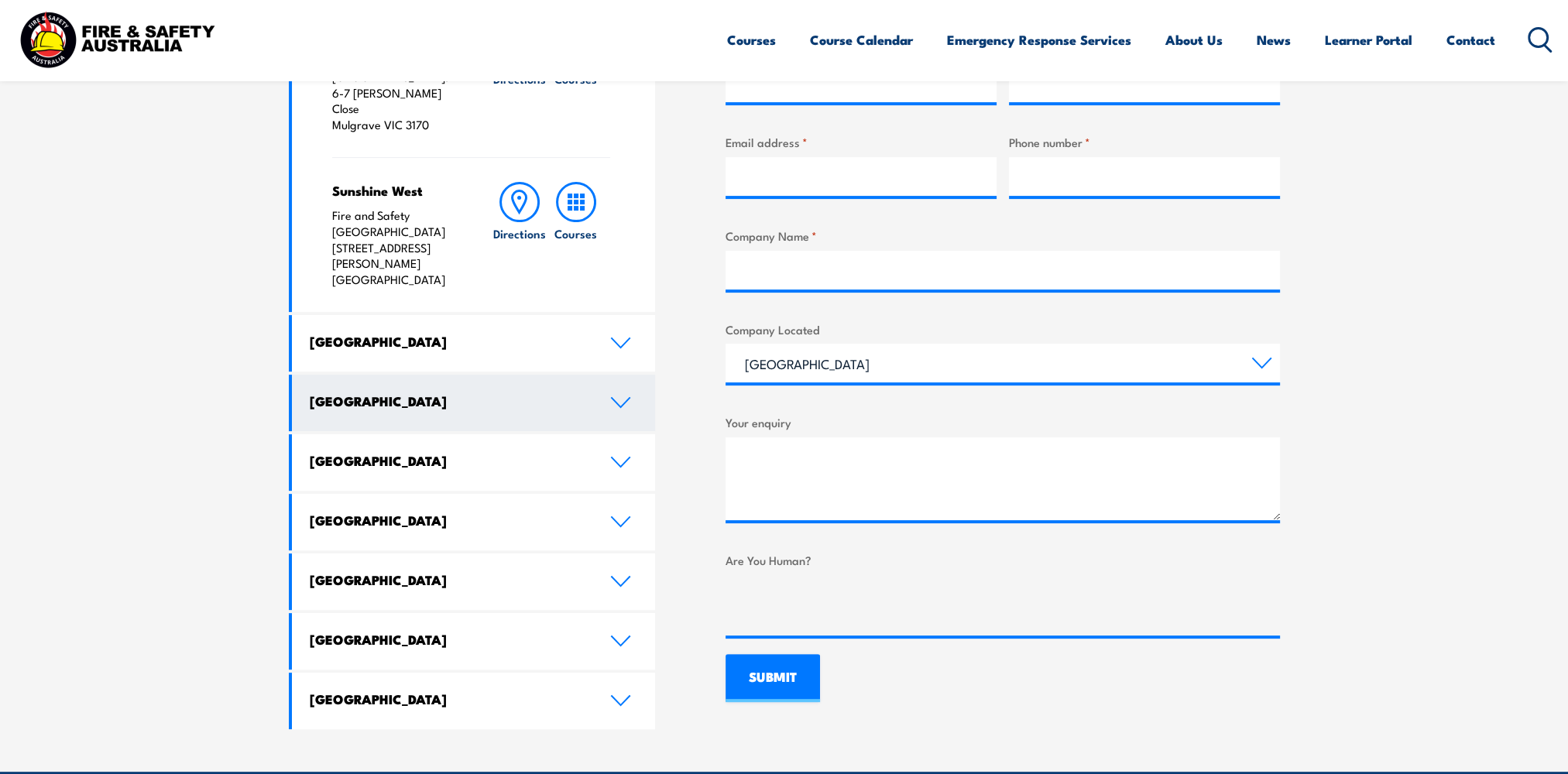
click at [437, 392] on h4 "[GEOGRAPHIC_DATA]" at bounding box center [448, 401] width 277 height 17
